Goal: Task Accomplishment & Management: Manage account settings

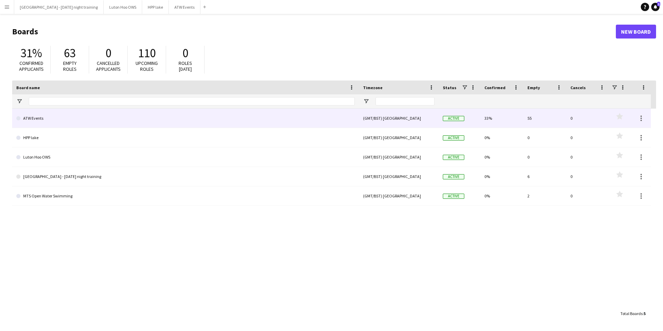
click at [35, 121] on link "ATW Events" at bounding box center [185, 117] width 338 height 19
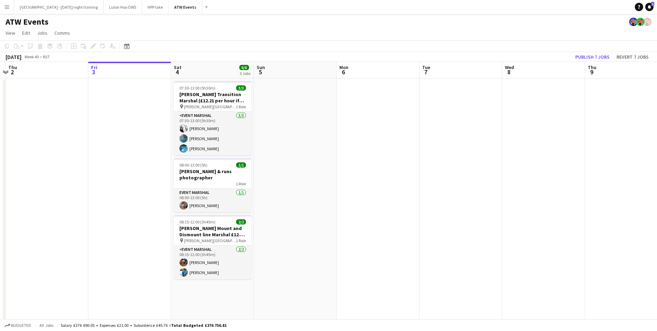
drag, startPoint x: 324, startPoint y: 163, endPoint x: 322, endPoint y: 149, distance: 14.4
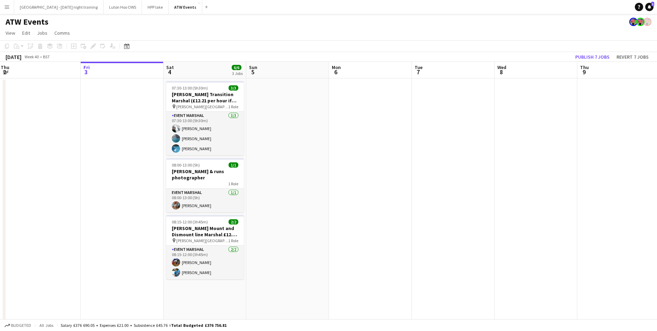
scroll to position [1, 0]
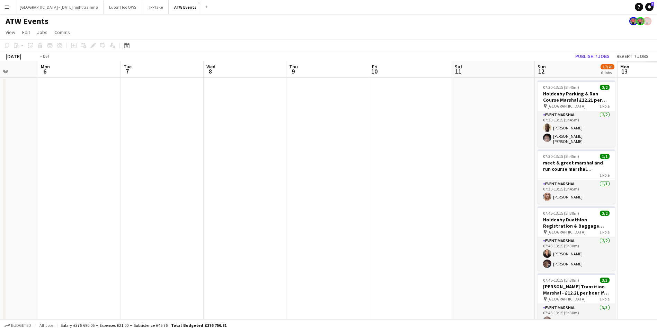
drag, startPoint x: 598, startPoint y: 169, endPoint x: 200, endPoint y: 188, distance: 398.9
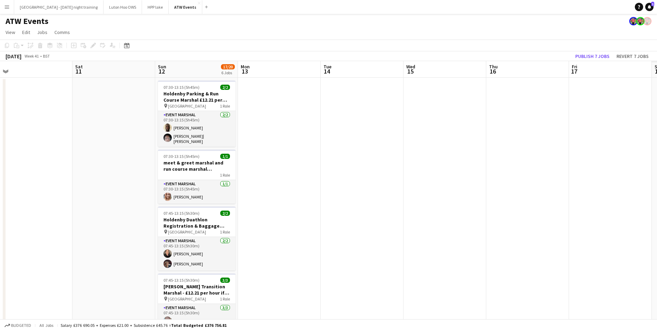
drag, startPoint x: 334, startPoint y: 170, endPoint x: 40, endPoint y: 209, distance: 296.4
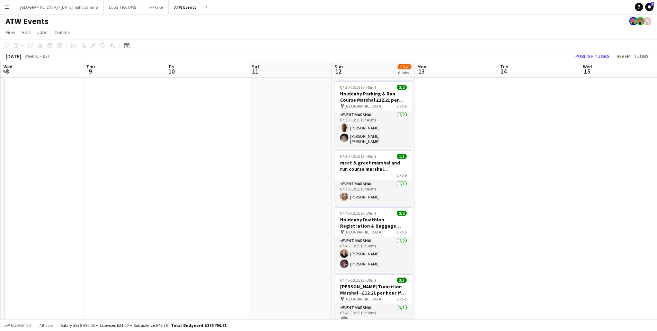
scroll to position [0, 194]
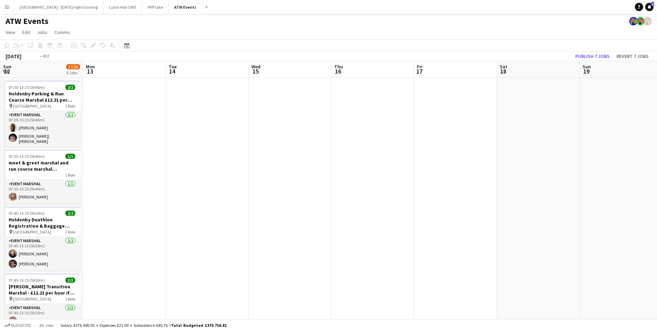
drag, startPoint x: 604, startPoint y: 158, endPoint x: 91, endPoint y: 198, distance: 514.4
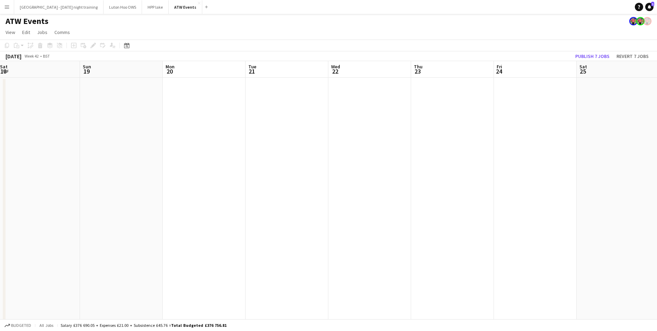
drag, startPoint x: 518, startPoint y: 155, endPoint x: 153, endPoint y: 185, distance: 366.5
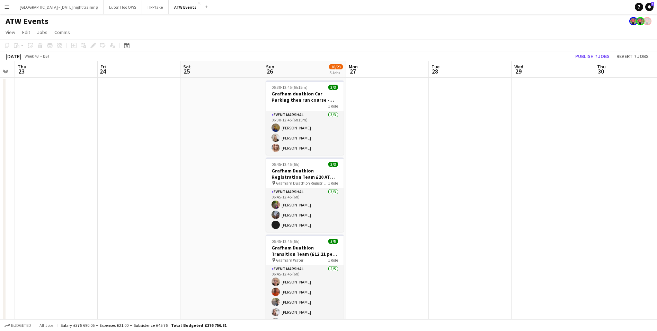
scroll to position [0, 234]
drag, startPoint x: 493, startPoint y: 161, endPoint x: 120, endPoint y: 185, distance: 373.6
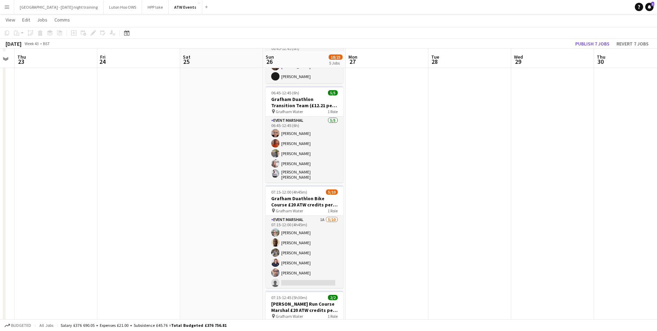
scroll to position [151, 0]
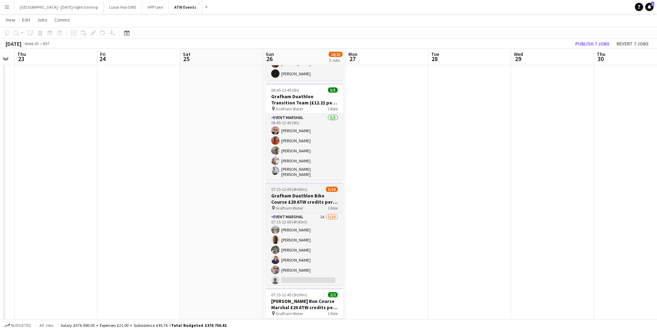
click at [312, 195] on h3 "Grafham Duathlon Bike Course £20 ATW credits per hour" at bounding box center [305, 198] width 78 height 12
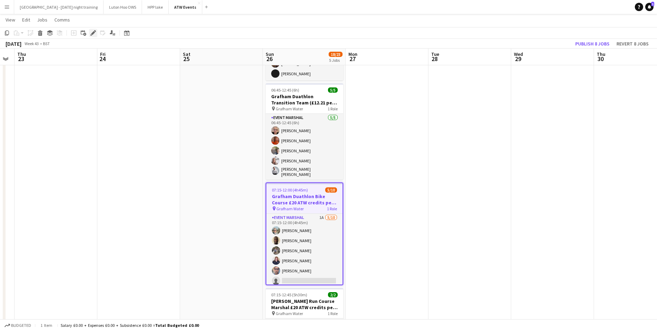
click at [93, 31] on icon "Edit" at bounding box center [93, 33] width 6 height 6
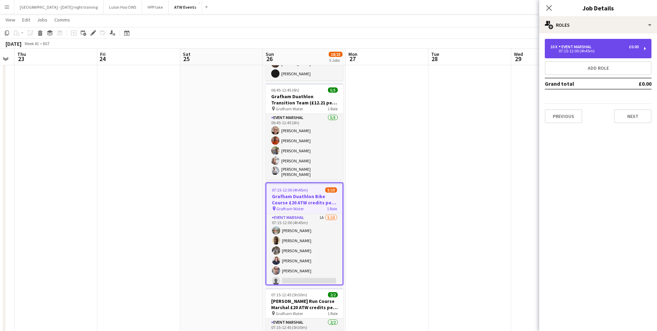
click at [625, 48] on div "10 x Event Marshal £0.00" at bounding box center [595, 46] width 88 height 5
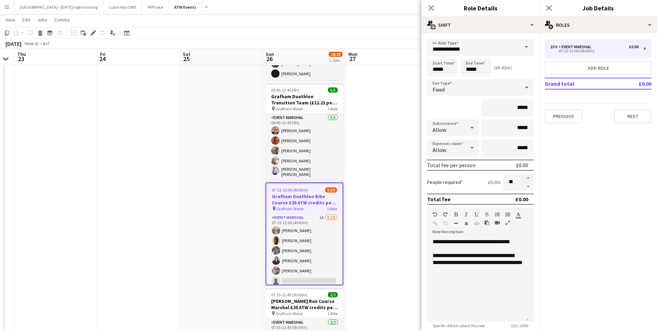
click at [523, 179] on button "button" at bounding box center [528, 177] width 11 height 9
type input "**"
click at [430, 9] on icon "Close pop-in" at bounding box center [431, 8] width 7 height 7
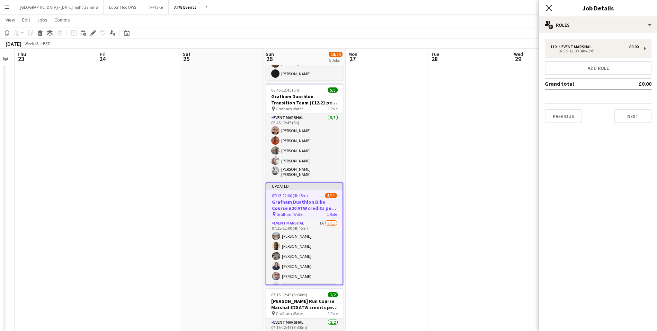
click at [549, 9] on icon "Close pop-in" at bounding box center [549, 8] width 7 height 7
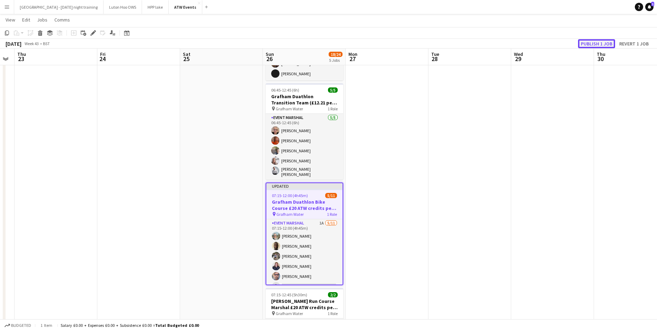
click at [590, 44] on button "Publish 1 job" at bounding box center [596, 43] width 37 height 9
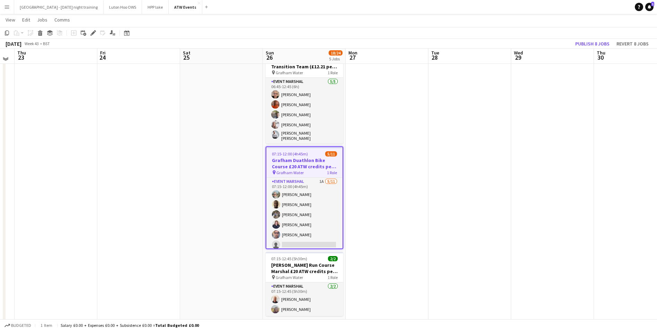
scroll to position [186, 0]
click at [594, 44] on button "Publish 8 jobs" at bounding box center [593, 43] width 40 height 9
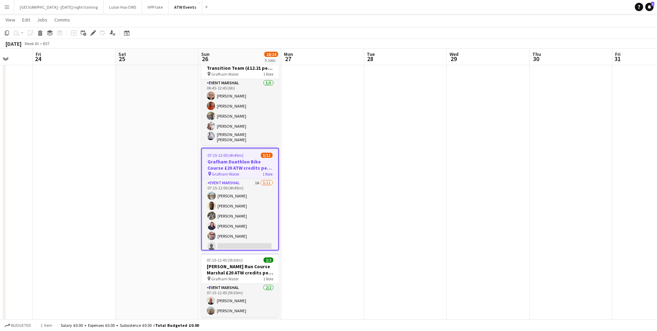
drag, startPoint x: 529, startPoint y: 203, endPoint x: 425, endPoint y: 229, distance: 108.0
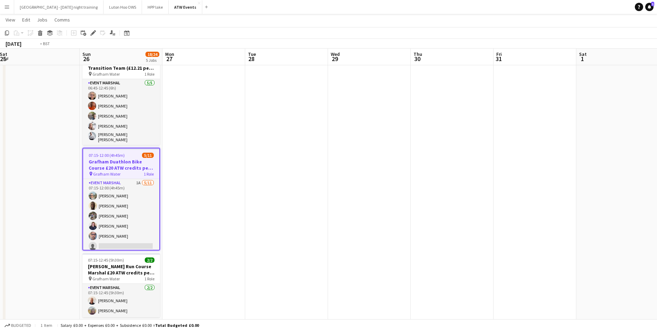
drag, startPoint x: 576, startPoint y: 154, endPoint x: 182, endPoint y: 186, distance: 396.0
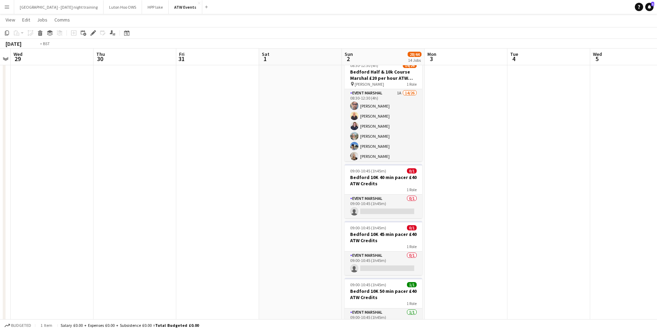
drag, startPoint x: 524, startPoint y: 158, endPoint x: 0, endPoint y: 158, distance: 523.6
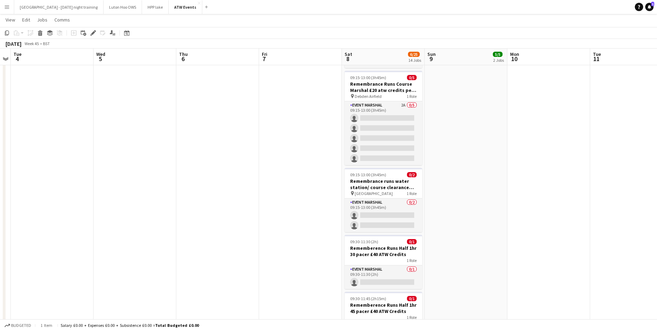
scroll to position [0, 171]
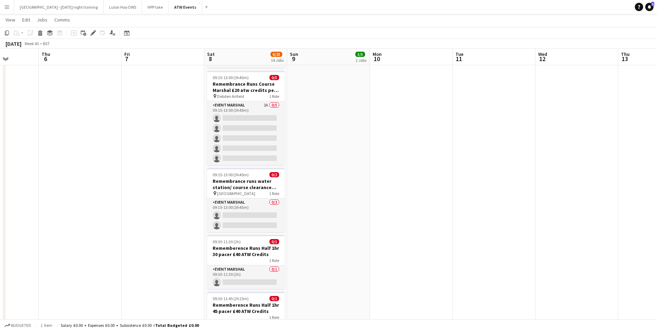
drag, startPoint x: 469, startPoint y: 138, endPoint x: 162, endPoint y: 211, distance: 315.2
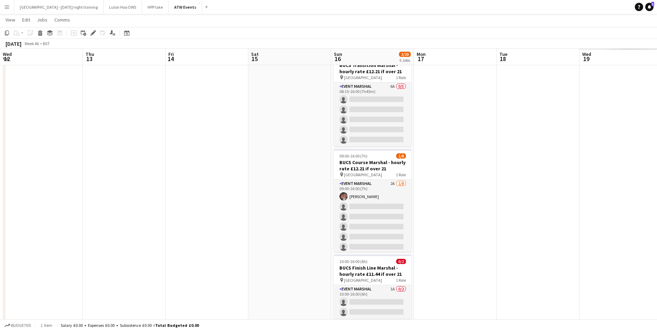
drag, startPoint x: 546, startPoint y: 204, endPoint x: 99, endPoint y: 300, distance: 457.2
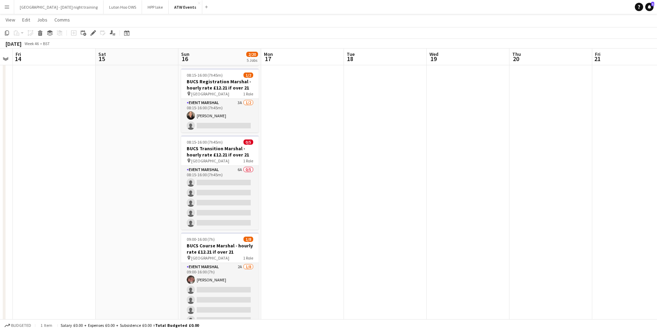
scroll to position [100, 0]
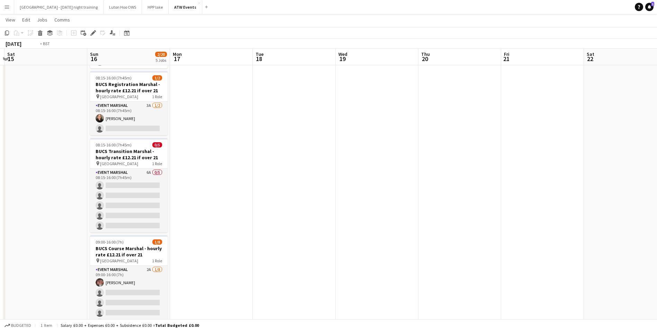
drag, startPoint x: 557, startPoint y: 173, endPoint x: 112, endPoint y: 223, distance: 447.8
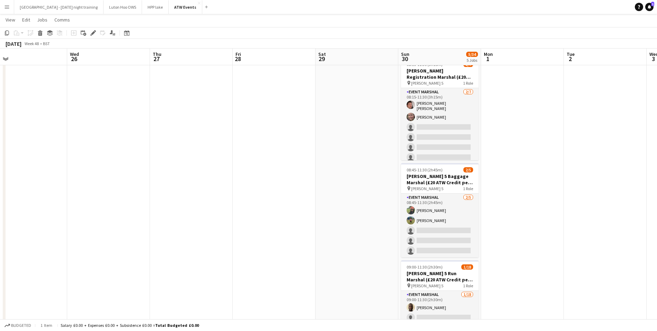
drag, startPoint x: 598, startPoint y: 146, endPoint x: 136, endPoint y: 218, distance: 467.9
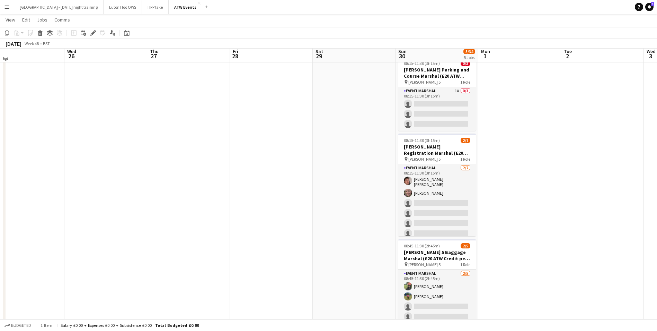
scroll to position [0, 0]
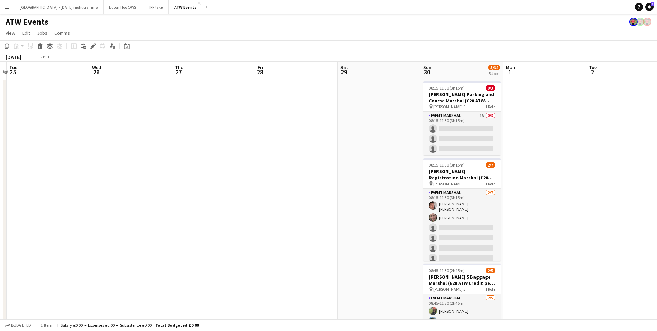
drag, startPoint x: 596, startPoint y: 155, endPoint x: 24, endPoint y: 205, distance: 574.3
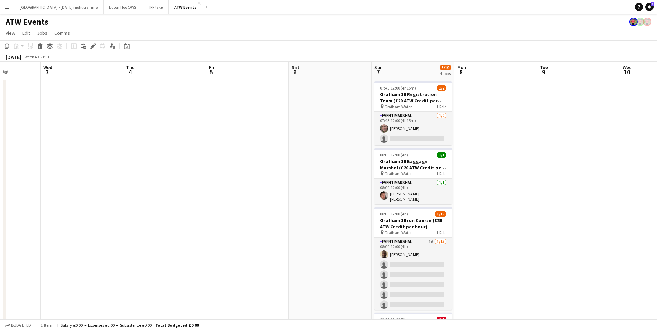
drag, startPoint x: 339, startPoint y: 209, endPoint x: 220, endPoint y: 207, distance: 118.9
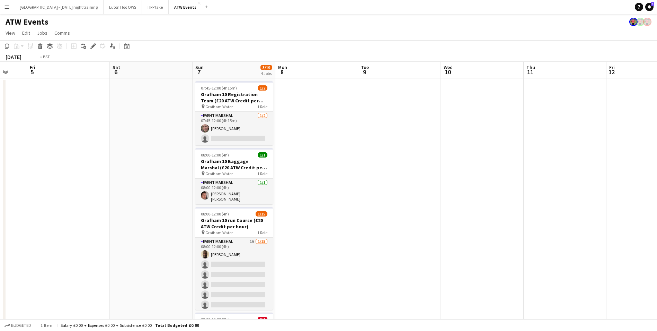
drag, startPoint x: 528, startPoint y: 152, endPoint x: 57, endPoint y: 209, distance: 474.7
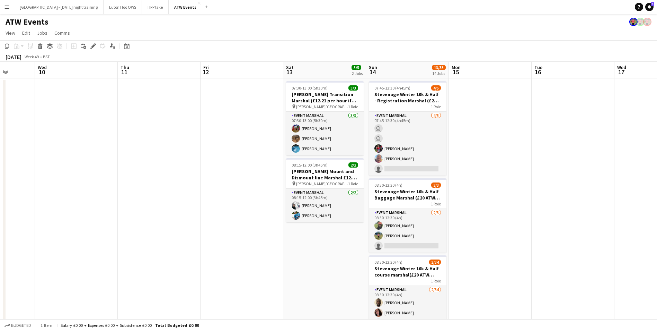
scroll to position [0, 213]
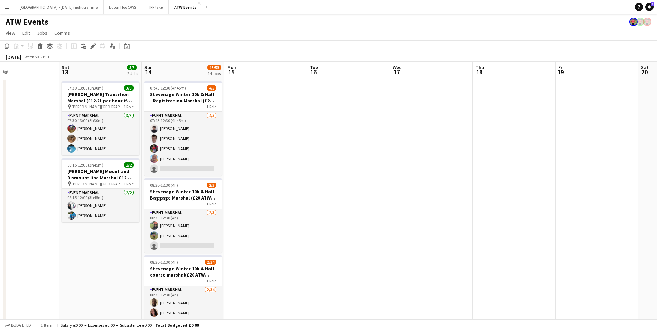
drag, startPoint x: 523, startPoint y: 133, endPoint x: 306, endPoint y: 152, distance: 217.8
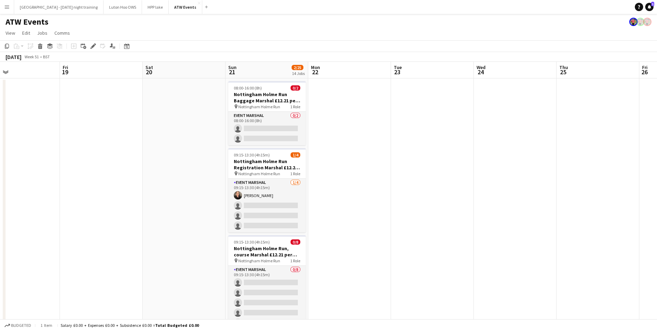
drag, startPoint x: 528, startPoint y: 125, endPoint x: 112, endPoint y: 152, distance: 417.0
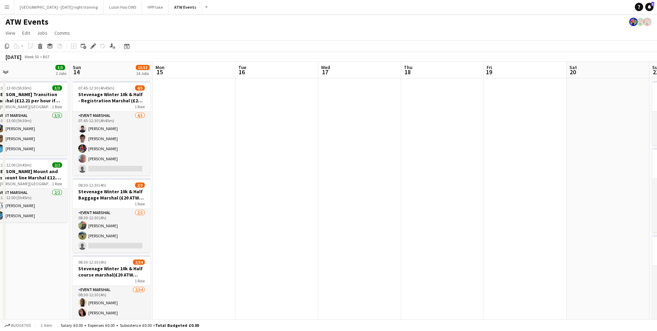
drag, startPoint x: 129, startPoint y: 147, endPoint x: 498, endPoint y: 161, distance: 368.6
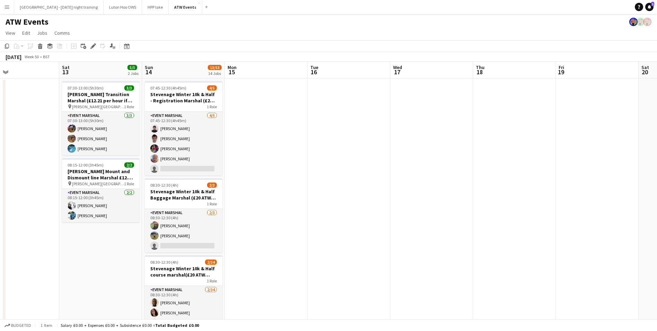
scroll to position [0, 177]
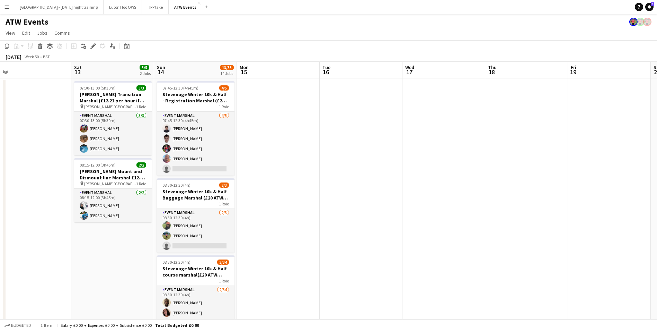
drag, startPoint x: 274, startPoint y: 202, endPoint x: 342, endPoint y: 211, distance: 69.2
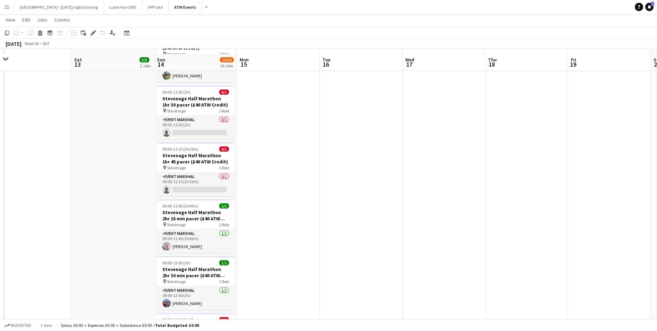
scroll to position [564, 0]
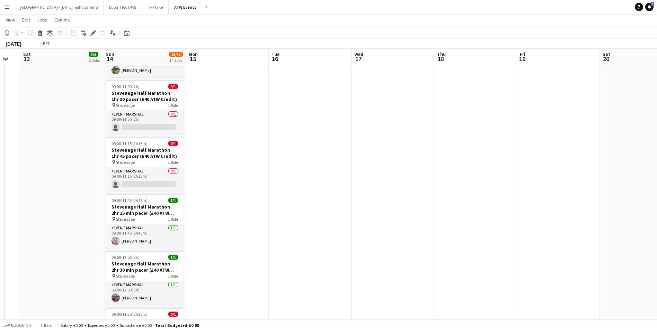
drag, startPoint x: 589, startPoint y: 222, endPoint x: 121, endPoint y: 291, distance: 472.4
click at [121, 291] on app-calendar-viewport "Wed 10 Thu 11 Fri 12 Sat 13 5/5 2 Jobs Sun 14 13/53 14 Jobs Mon 15 Tue 16 Wed 1…" at bounding box center [328, 82] width 657 height 1238
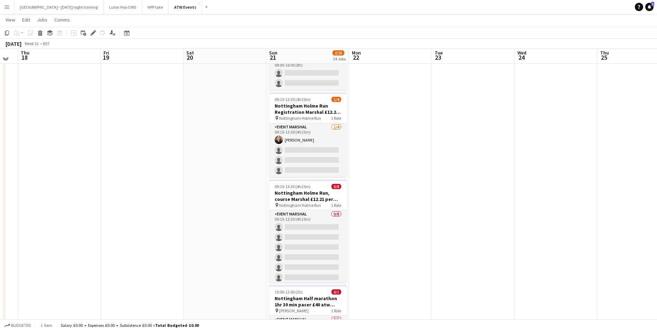
scroll to position [0, 0]
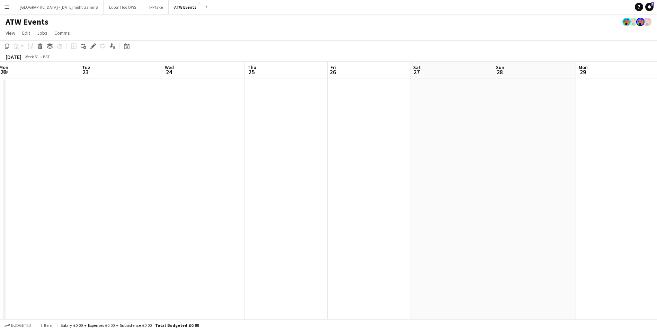
drag, startPoint x: 541, startPoint y: 176, endPoint x: 209, endPoint y: 208, distance: 333.4
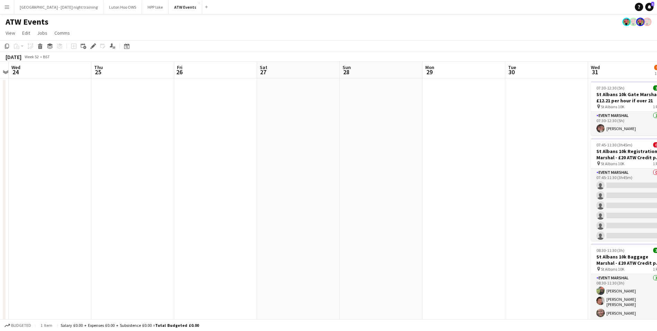
drag, startPoint x: 318, startPoint y: 167, endPoint x: 186, endPoint y: 182, distance: 132.2
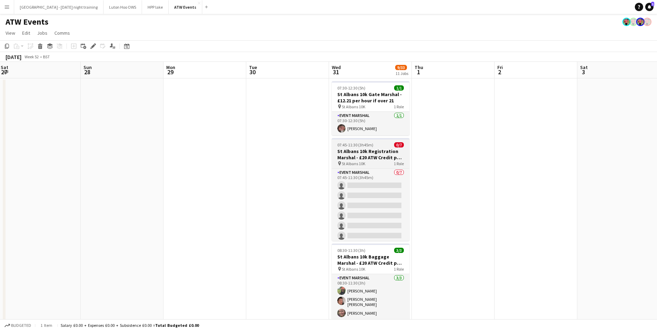
click at [390, 161] on div "pin St Albans 10K 1 Role" at bounding box center [371, 163] width 78 height 6
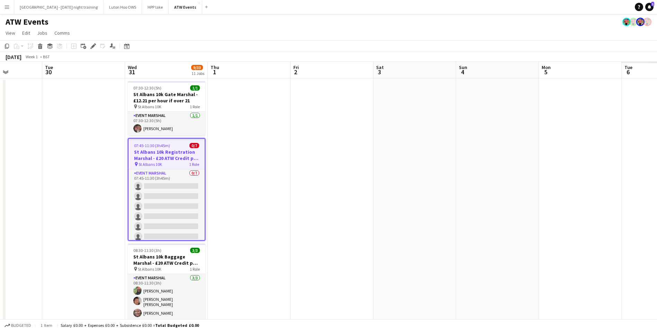
drag, startPoint x: 488, startPoint y: 154, endPoint x: 117, endPoint y: 205, distance: 374.4
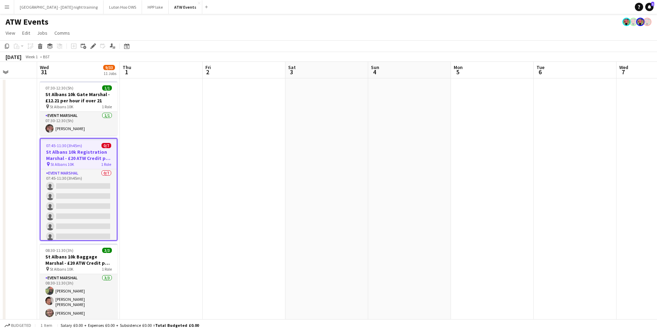
scroll to position [0, 213]
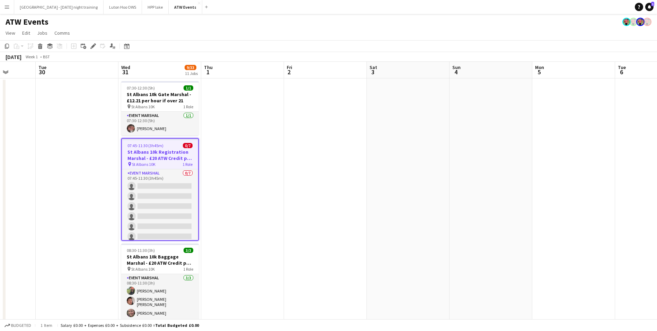
drag, startPoint x: 344, startPoint y: 219, endPoint x: 504, endPoint y: 201, distance: 161.1
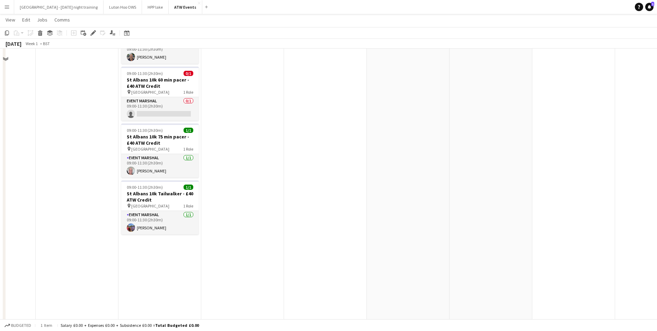
scroll to position [0, 0]
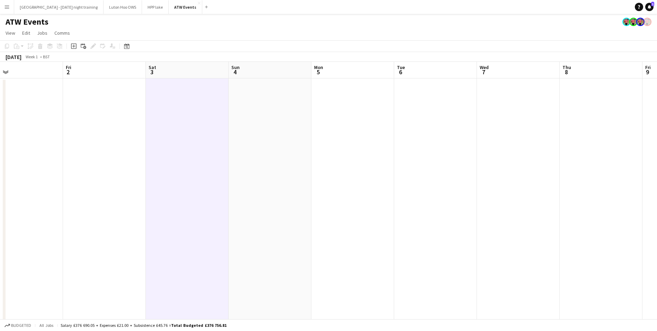
drag, startPoint x: 401, startPoint y: 150, endPoint x: 151, endPoint y: 166, distance: 250.3
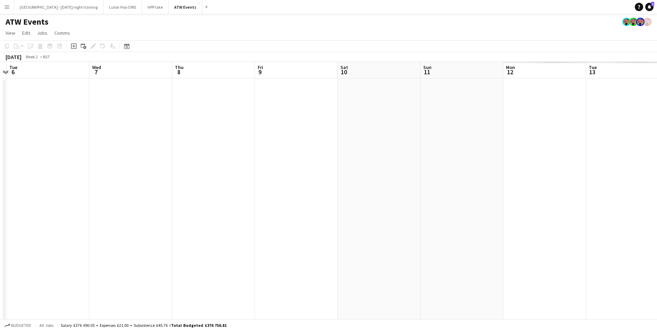
drag, startPoint x: 591, startPoint y: 172, endPoint x: 150, endPoint y: 179, distance: 441.9
drag, startPoint x: 306, startPoint y: 144, endPoint x: 99, endPoint y: 176, distance: 210.0
drag, startPoint x: 274, startPoint y: 144, endPoint x: 25, endPoint y: 180, distance: 251.3
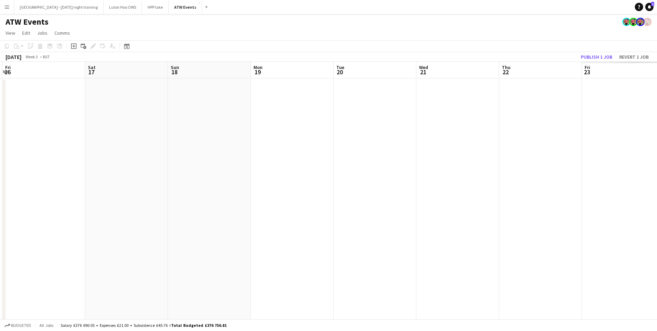
drag, startPoint x: 117, startPoint y: 104, endPoint x: 444, endPoint y: 22, distance: 336.8
click at [444, 22] on div "ATW Events" at bounding box center [328, 20] width 657 height 13
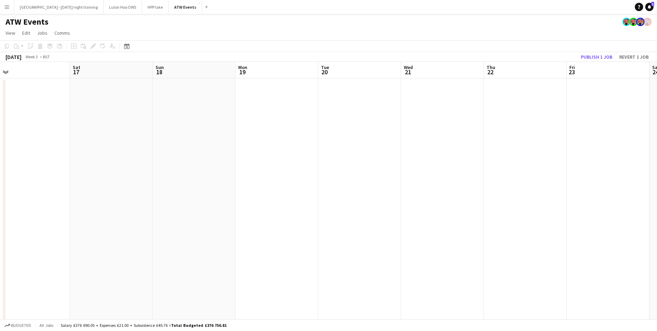
drag, startPoint x: 177, startPoint y: 175, endPoint x: 520, endPoint y: 93, distance: 352.2
drag, startPoint x: 30, startPoint y: 205, endPoint x: 349, endPoint y: 154, distance: 322.6
drag, startPoint x: 69, startPoint y: 236, endPoint x: 346, endPoint y: 208, distance: 278.7
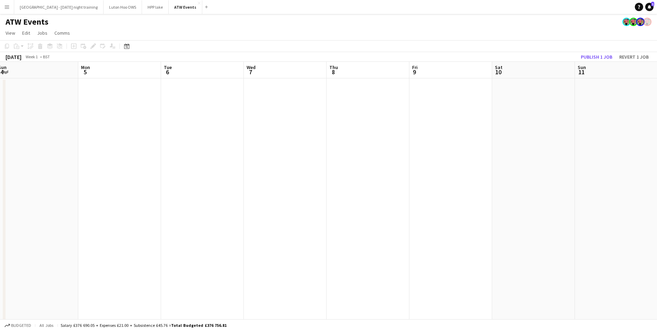
drag, startPoint x: 135, startPoint y: 205, endPoint x: 512, endPoint y: 282, distance: 385.2
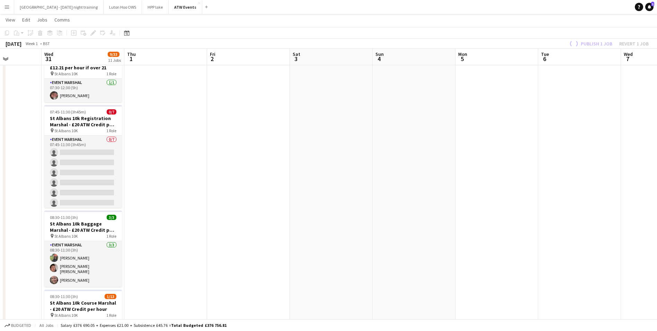
scroll to position [122, 0]
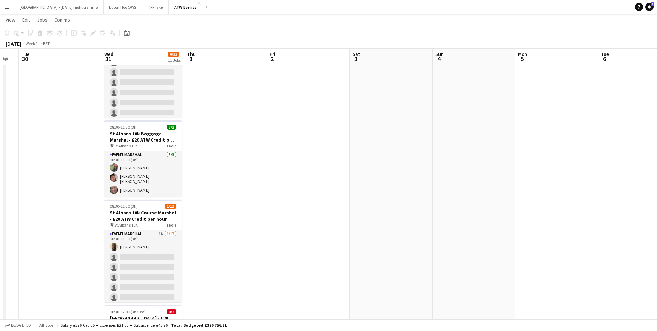
drag, startPoint x: 230, startPoint y: 167, endPoint x: 290, endPoint y: 160, distance: 61.1
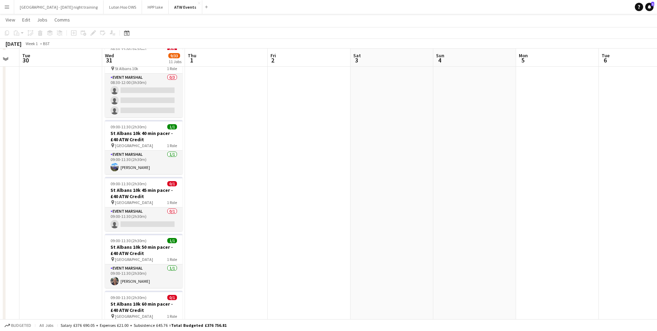
scroll to position [385, 0]
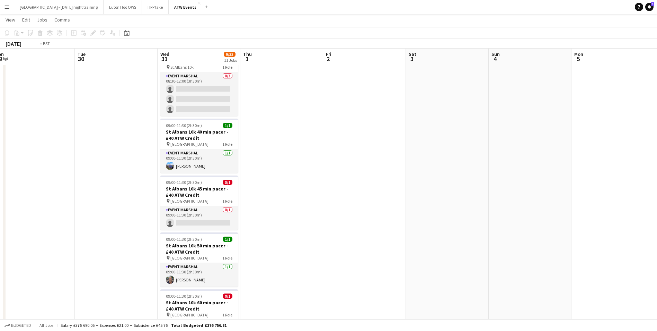
drag, startPoint x: 404, startPoint y: 206, endPoint x: 571, endPoint y: 199, distance: 166.8
click at [571, 199] on app-calendar-viewport "Sat 27 Sun 28 Mon 29 Tue 30 Wed 31 9/33 11 Jobs Thu 1 Fri 2 Sat 3 Sun 4 Mon 5 T…" at bounding box center [328, 261] width 657 height 1238
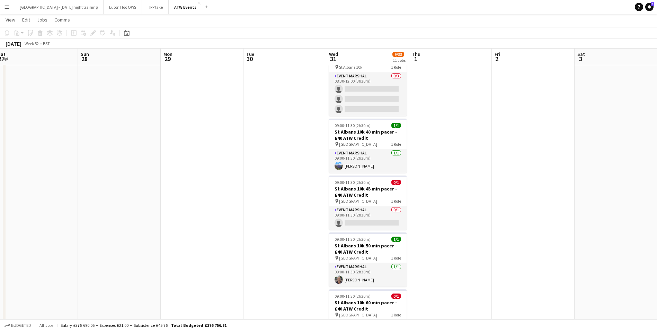
drag, startPoint x: 90, startPoint y: 192, endPoint x: 440, endPoint y: 91, distance: 363.7
click at [440, 91] on app-calendar-viewport "Thu 25 Fri 26 Sat 27 Sun 28 Mon 29 Tue 30 Wed 31 9/33 11 Jobs Thu 1 Fri 2 Sat 3…" at bounding box center [328, 261] width 657 height 1238
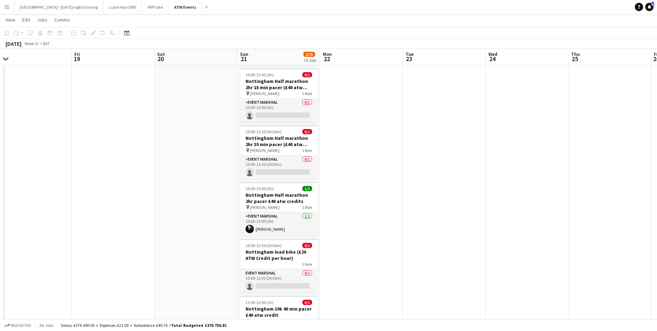
drag, startPoint x: 63, startPoint y: 112, endPoint x: 449, endPoint y: 178, distance: 392.3
click at [449, 178] on app-calendar-viewport "Tue 16 Wed 17 Thu 18 Fri 19 Sat 20 Sun 21 2/25 14 Jobs Mon 22 Tue 23 Wed 24 Thu…" at bounding box center [328, 261] width 657 height 1238
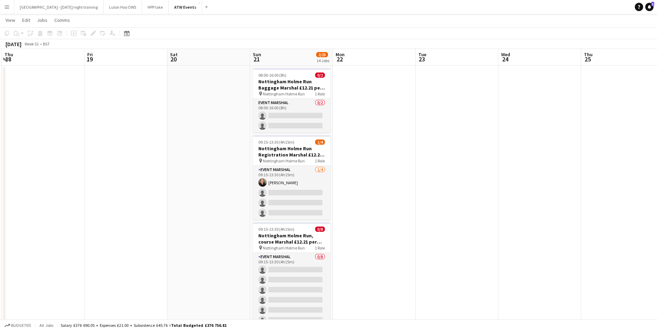
scroll to position [0, 0]
